Goal: Transaction & Acquisition: Book appointment/travel/reservation

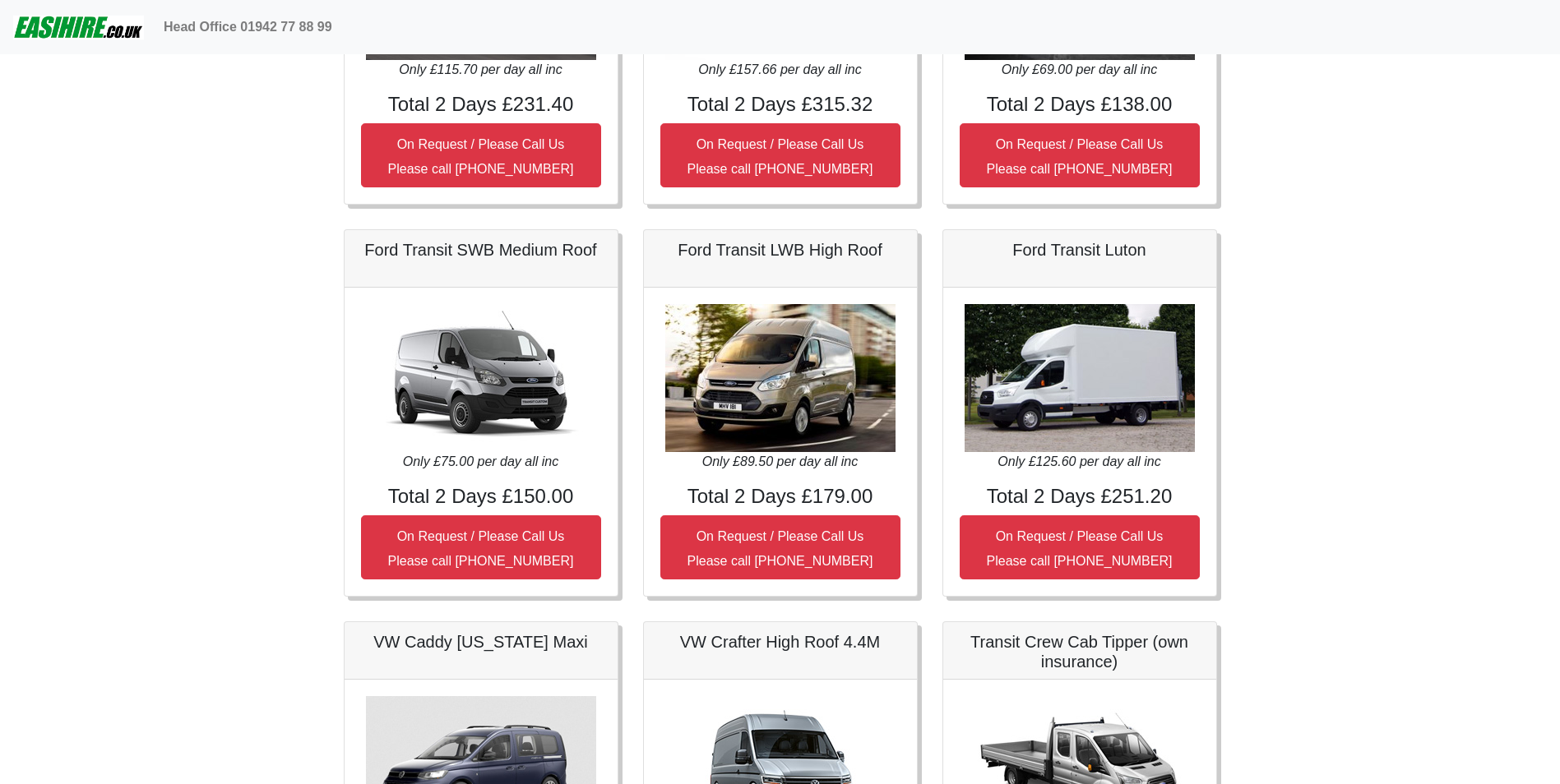
scroll to position [823, 0]
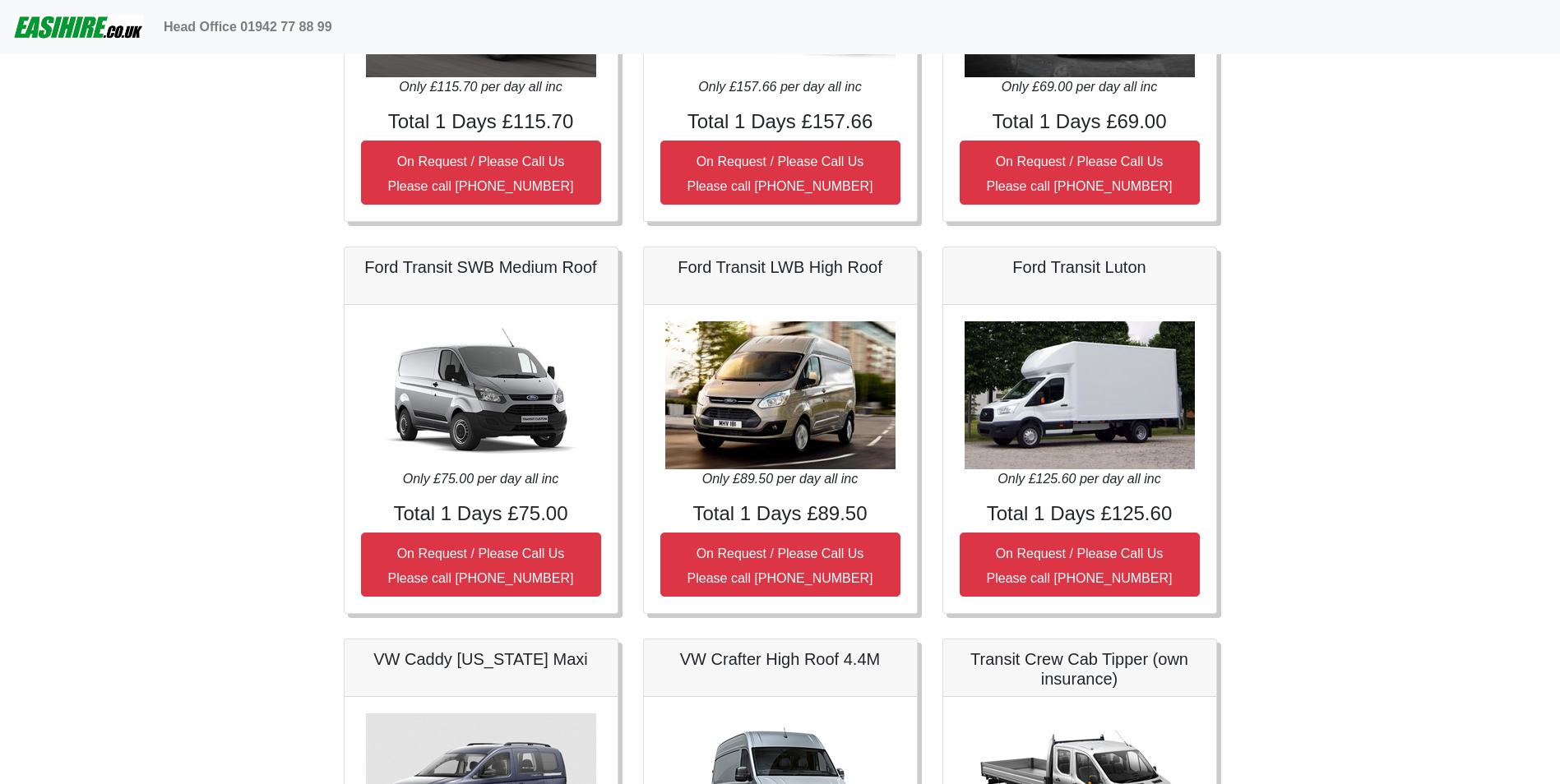
scroll to position [740, 0]
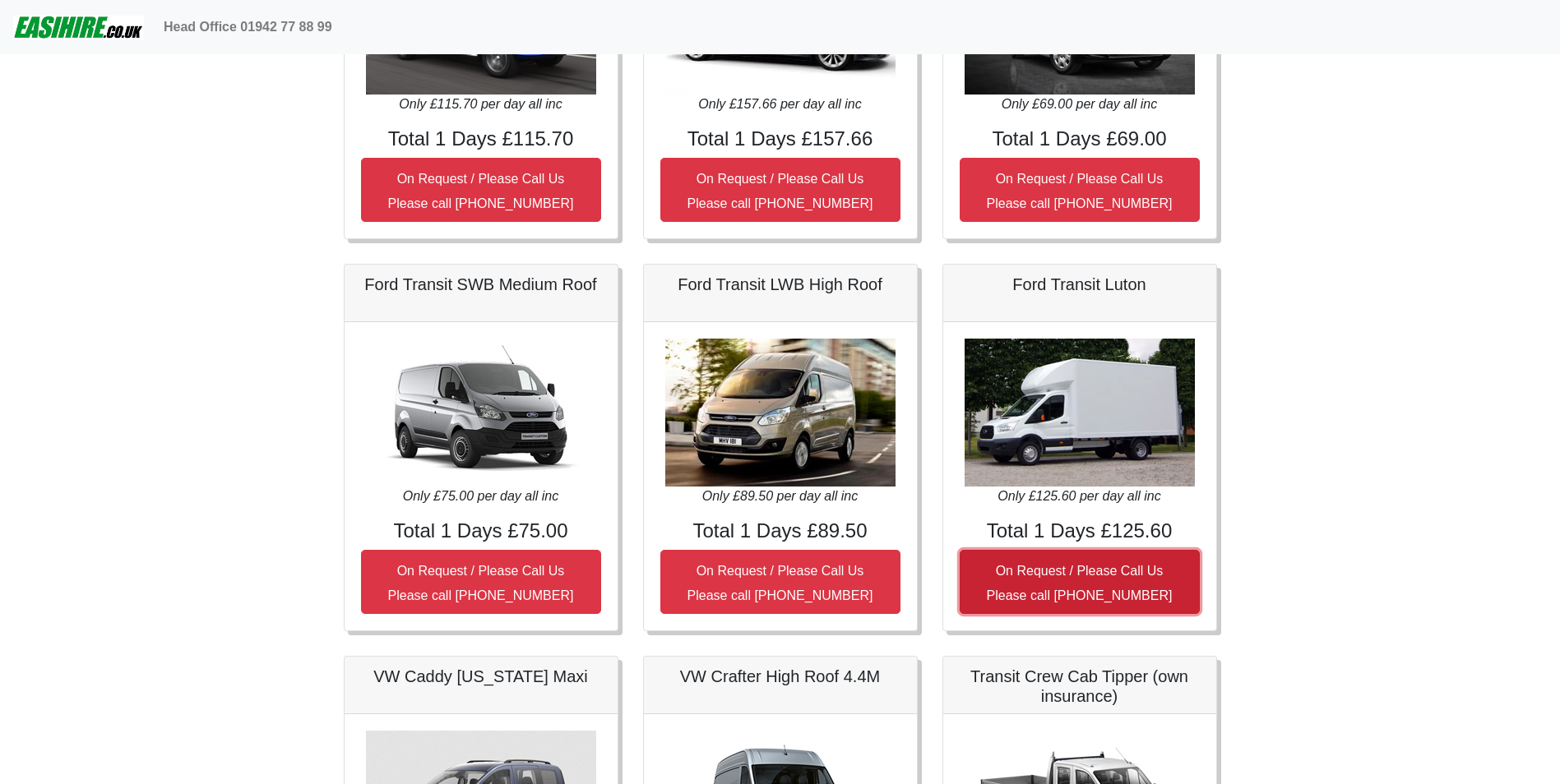
click at [1076, 577] on small "On Request / Please Call Us Please call [PHONE_NUMBER]" at bounding box center [1079, 584] width 186 height 39
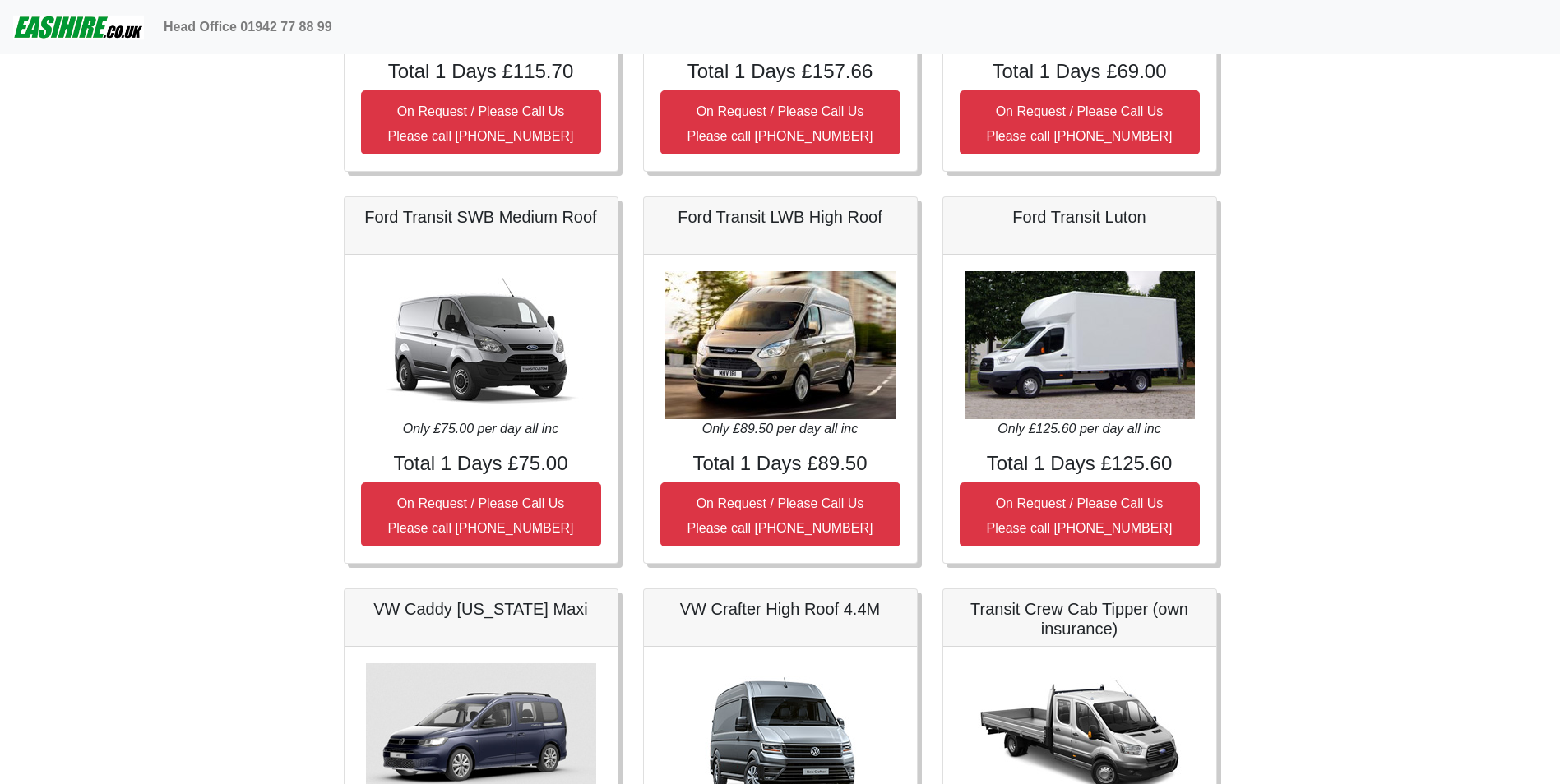
scroll to position [823, 0]
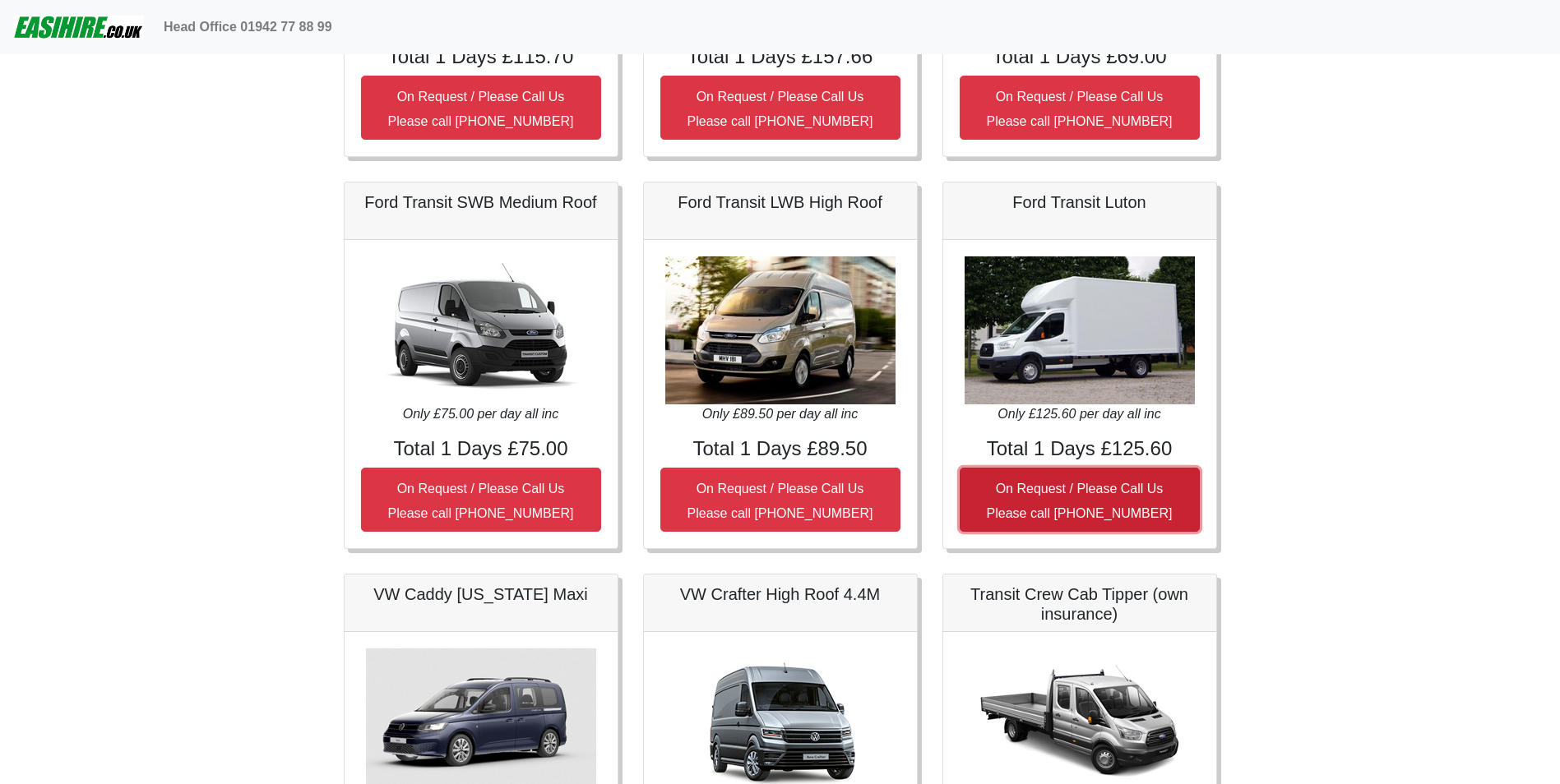
click at [1200, 494] on button "On Request / Please Call Us Please call [PHONE_NUMBER]" at bounding box center [1079, 500] width 240 height 65
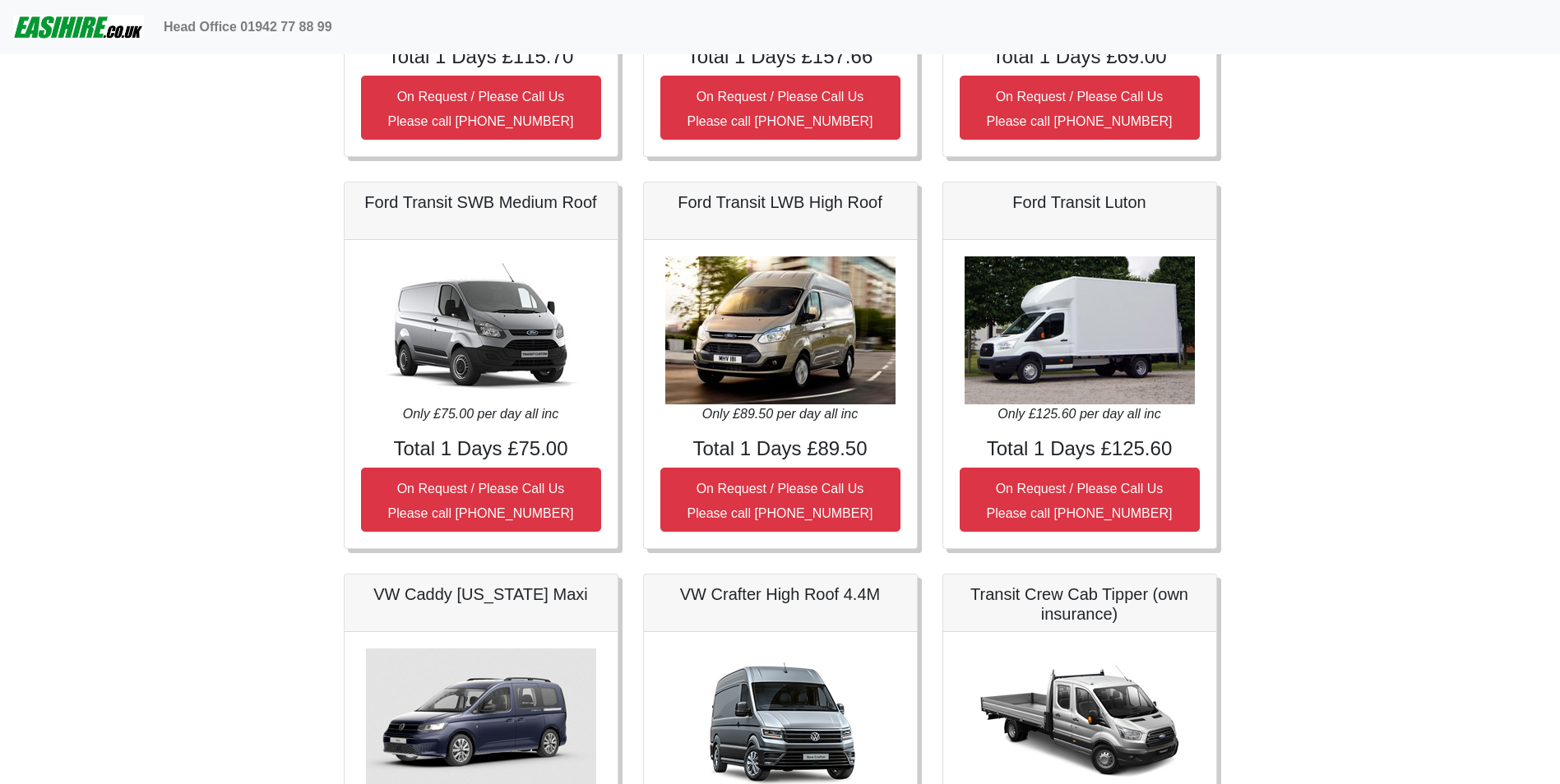
click at [1098, 411] on icon "Only £125.60 per day all inc" at bounding box center [1078, 414] width 163 height 14
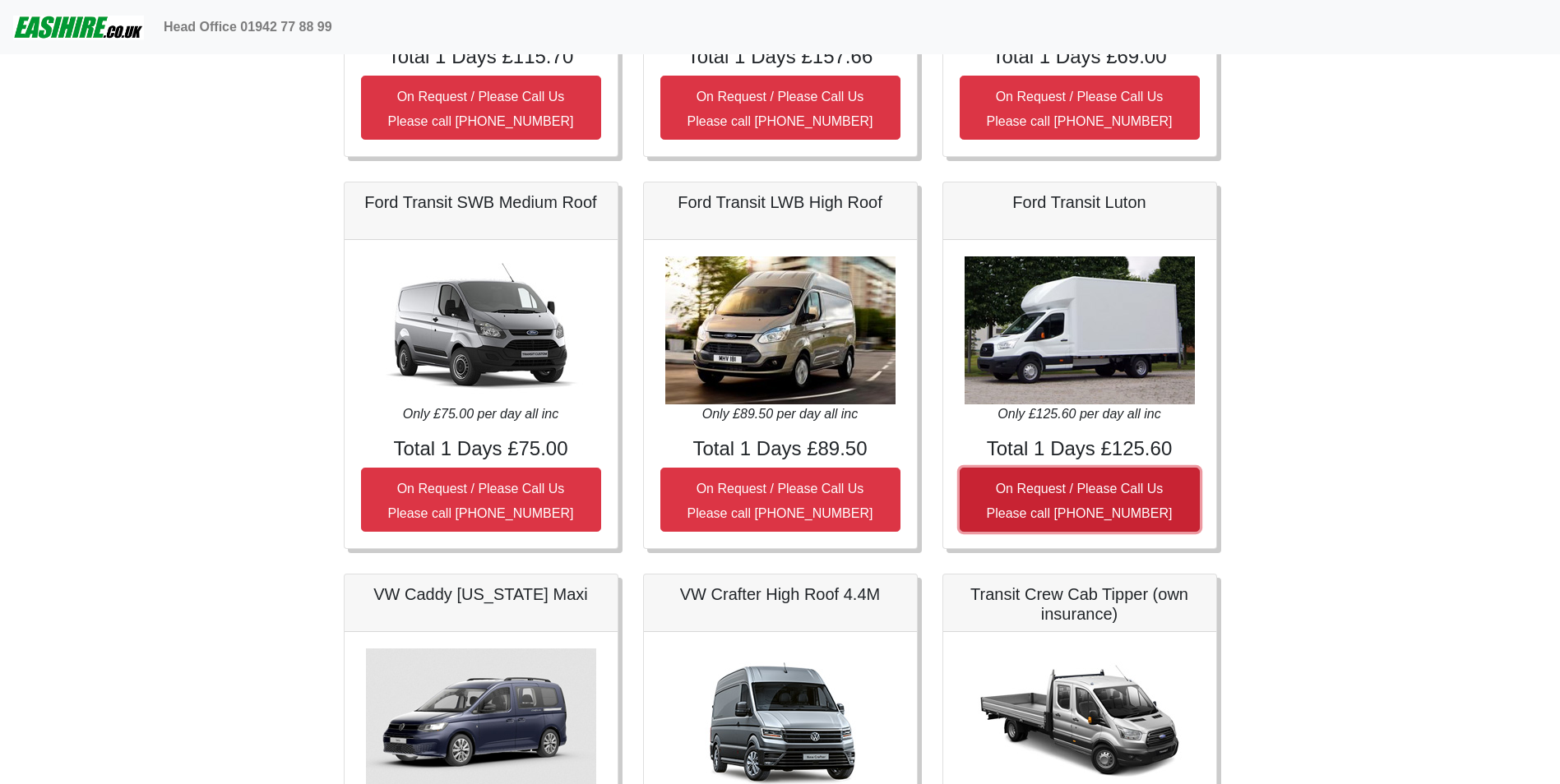
click at [1121, 503] on button "On Request / Please Call Us Please call 01942 77 88 99" at bounding box center [1079, 500] width 240 height 65
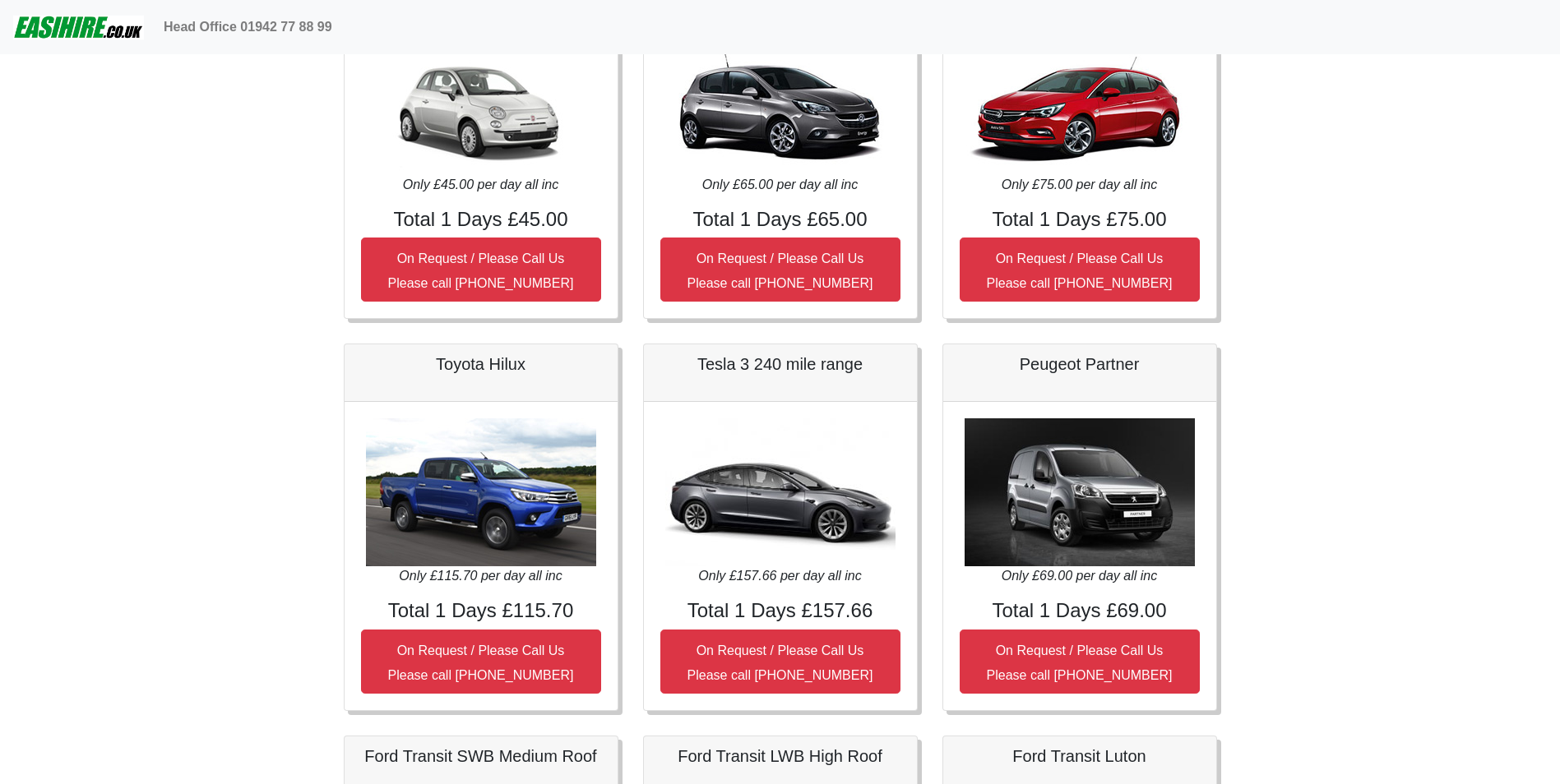
scroll to position [0, 0]
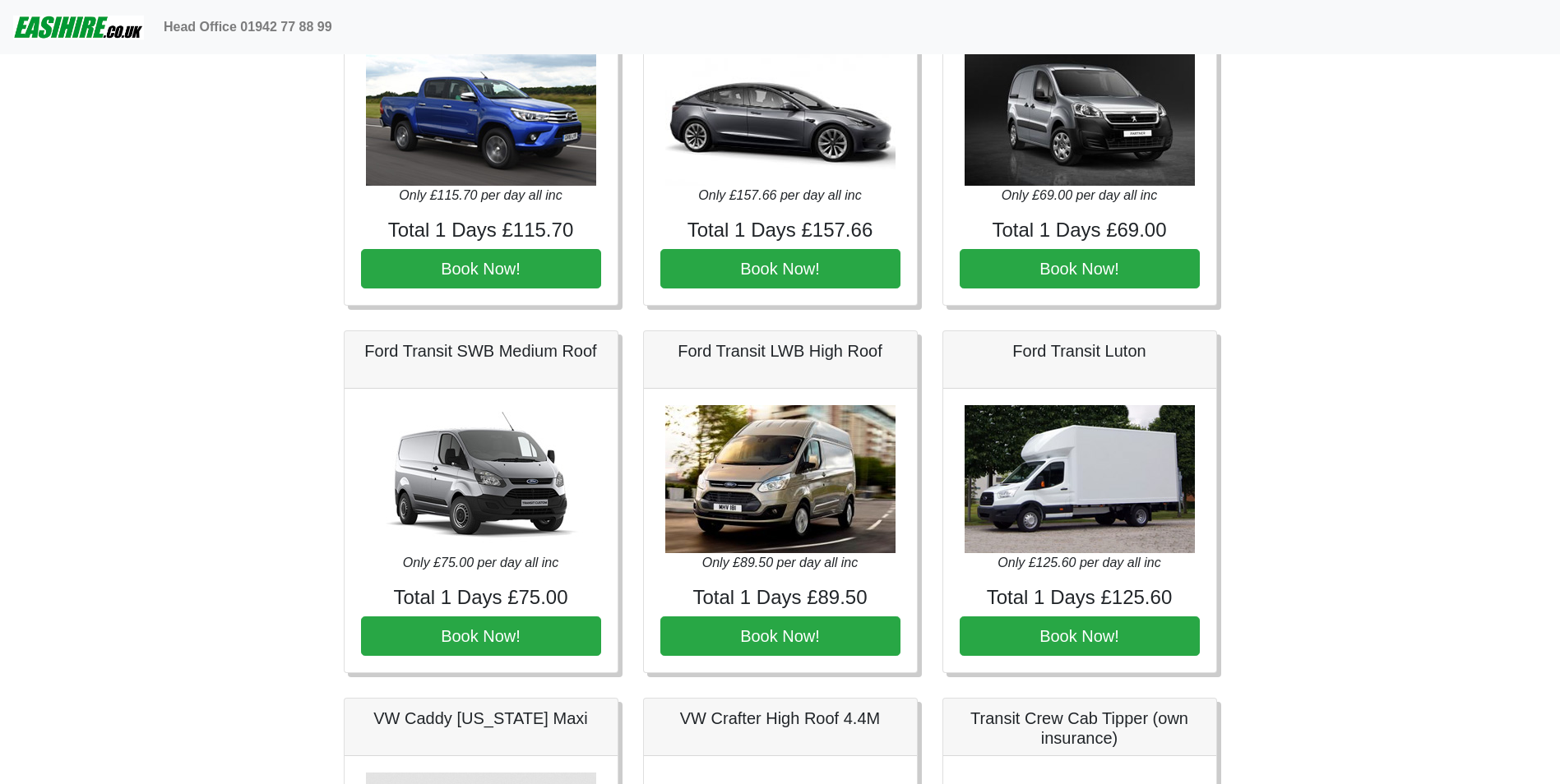
scroll to position [576, 0]
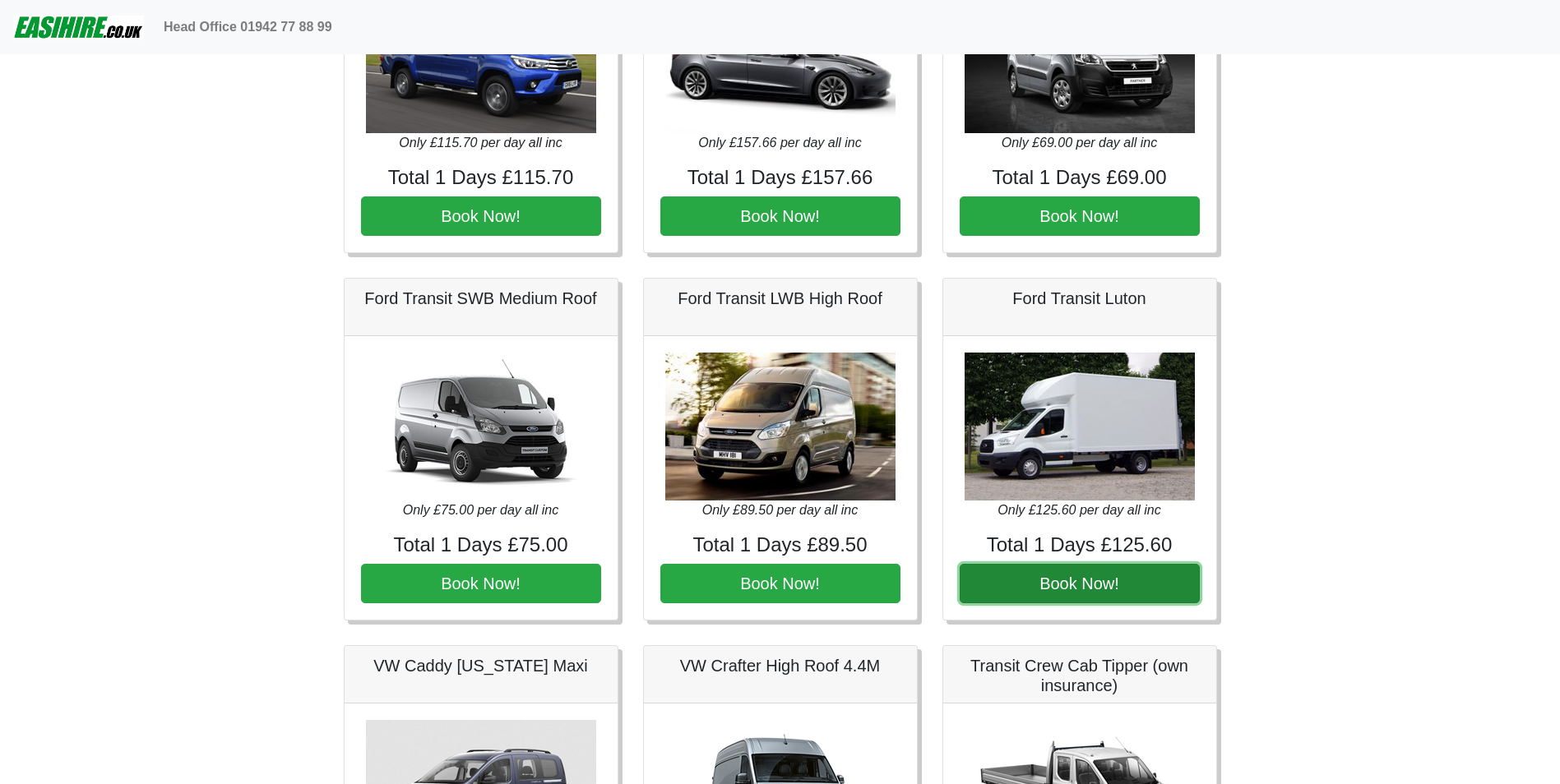
click at [1163, 580] on button "Book Now!" at bounding box center [1079, 584] width 240 height 39
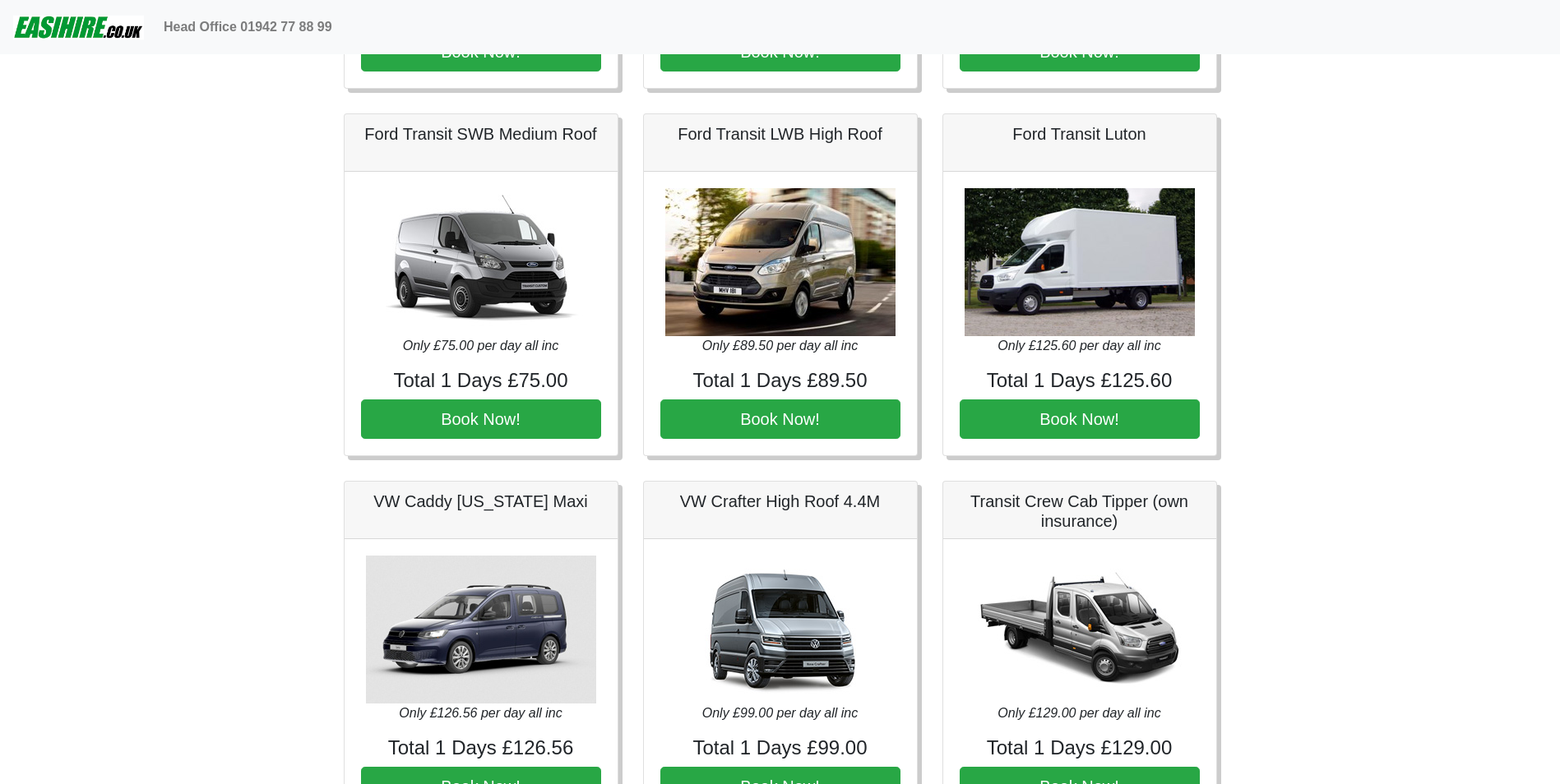
scroll to position [823, 0]
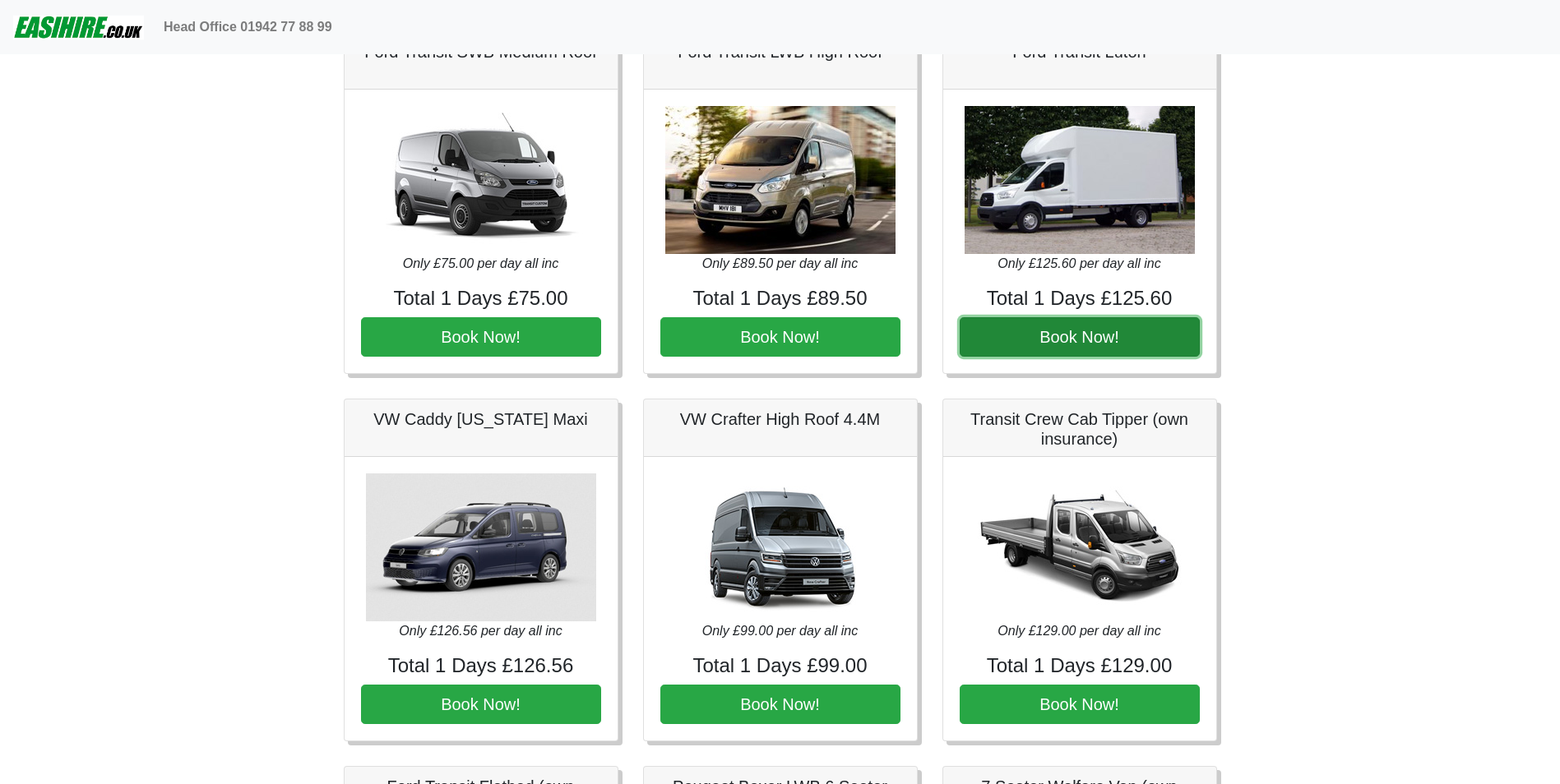
click at [1137, 346] on button "Book Now!" at bounding box center [1079, 336] width 240 height 39
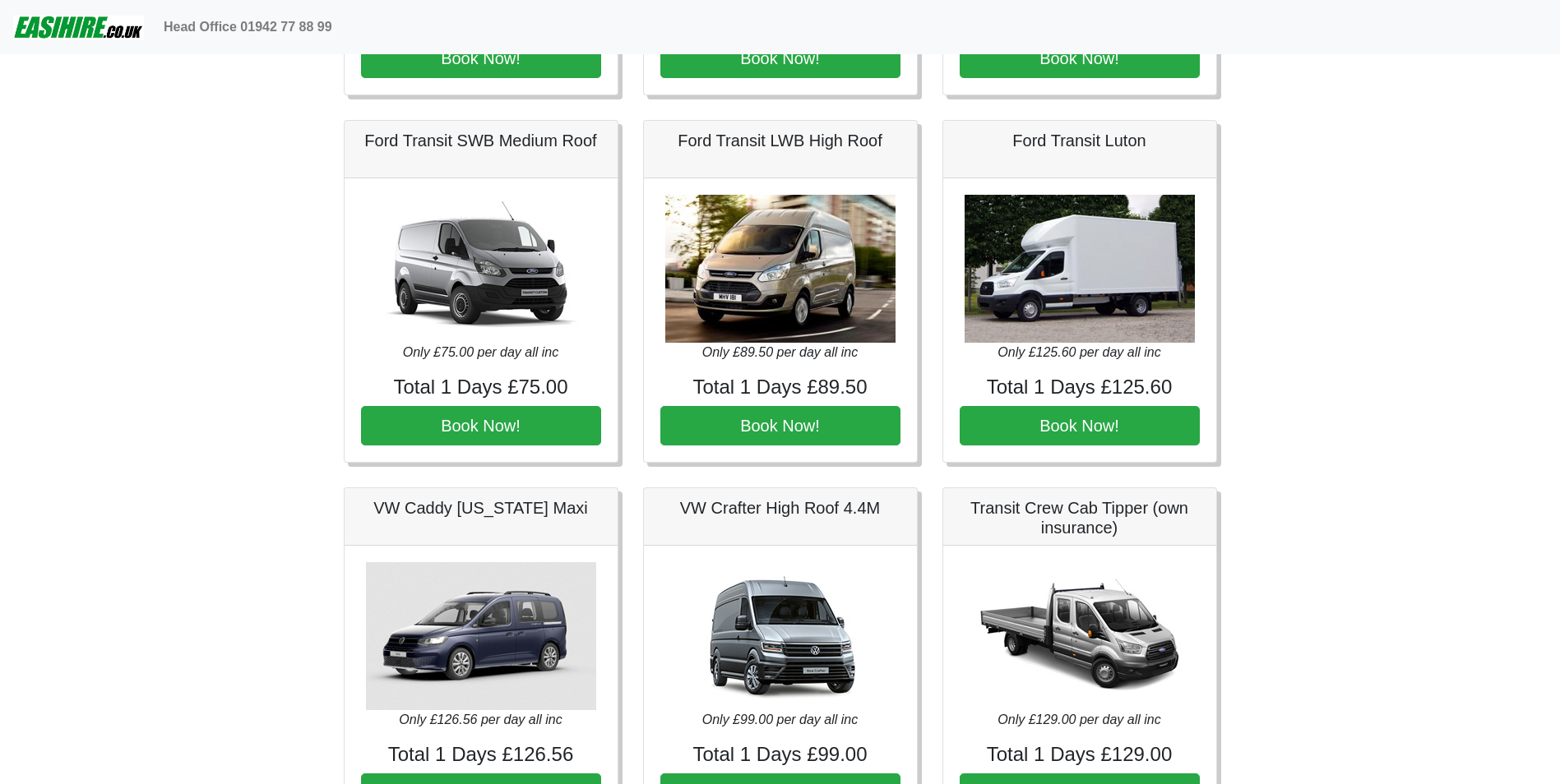
scroll to position [740, 0]
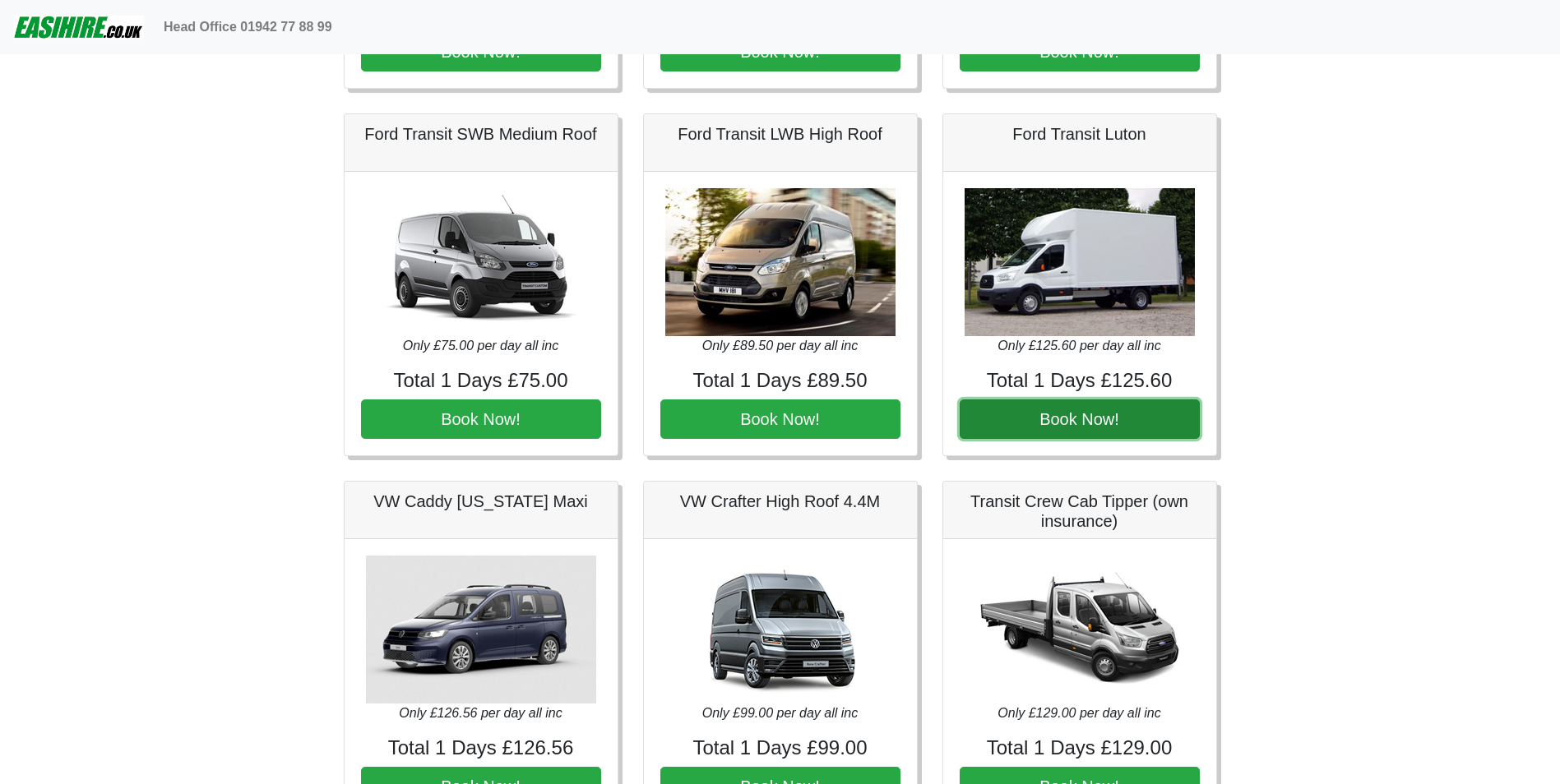
click at [1118, 415] on button "Book Now!" at bounding box center [1079, 419] width 240 height 39
